Goal: Register for event/course

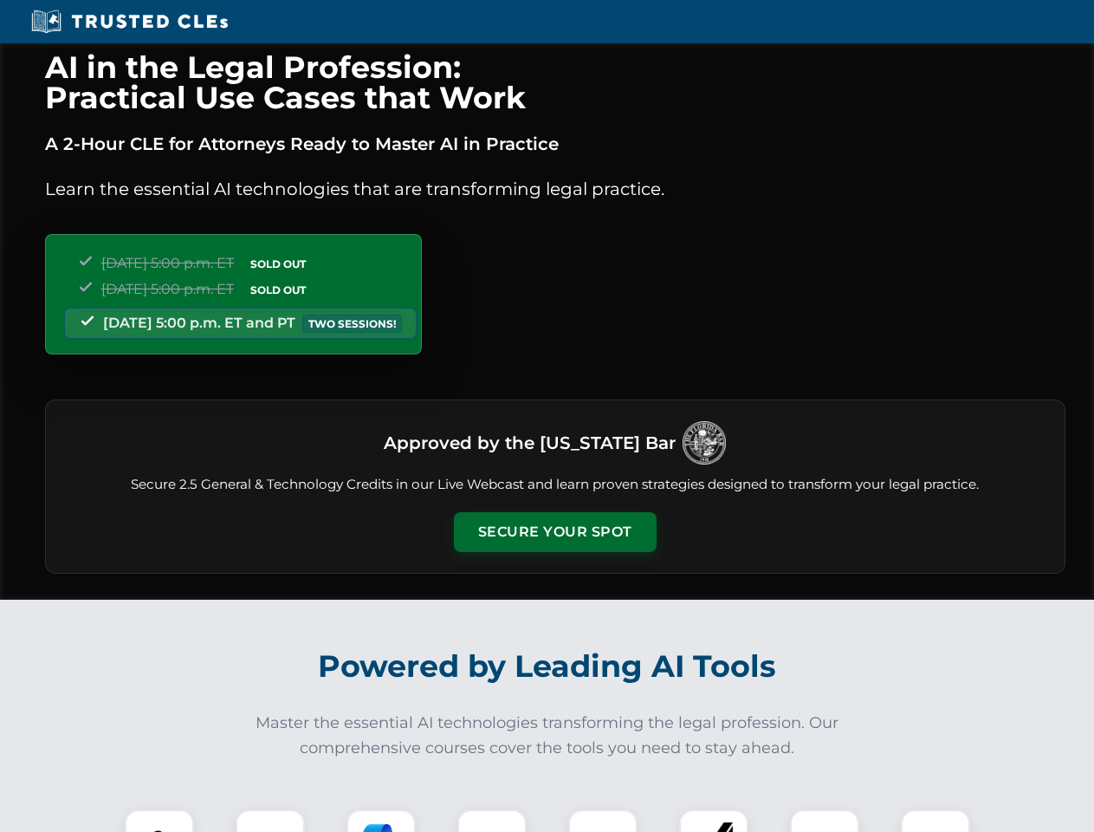
click at [554, 532] on button "Secure Your Spot" at bounding box center [555, 532] width 203 height 40
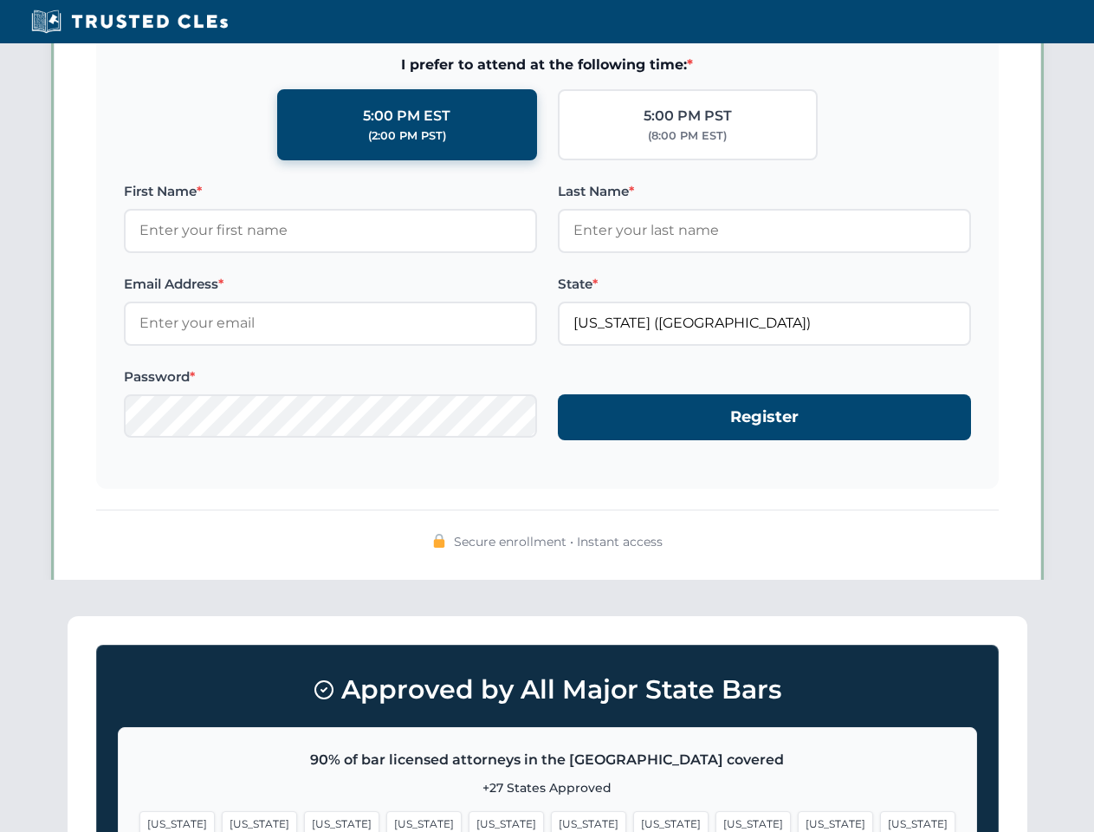
click at [633, 820] on span "[US_STATE]" at bounding box center [670, 823] width 75 height 25
click at [798, 820] on span "[US_STATE]" at bounding box center [835, 823] width 75 height 25
